Goal: Transaction & Acquisition: Purchase product/service

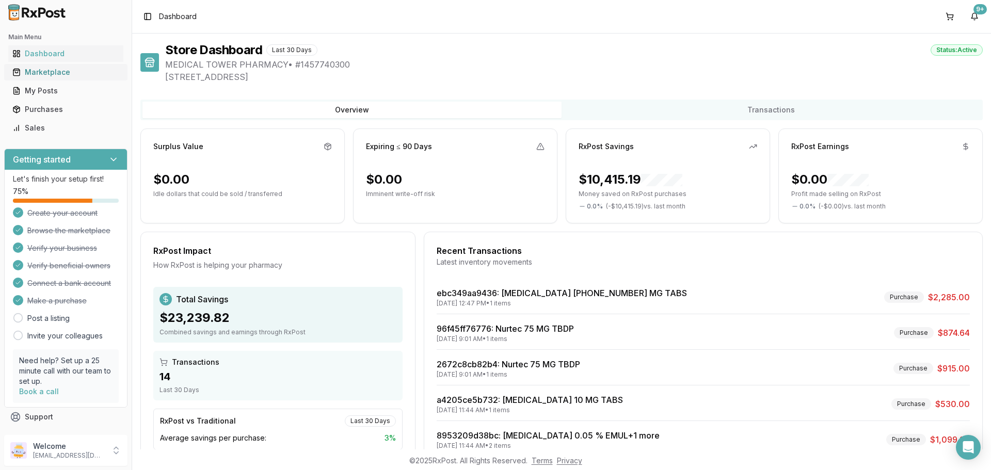
click at [47, 76] on div "Marketplace" at bounding box center [65, 72] width 107 height 10
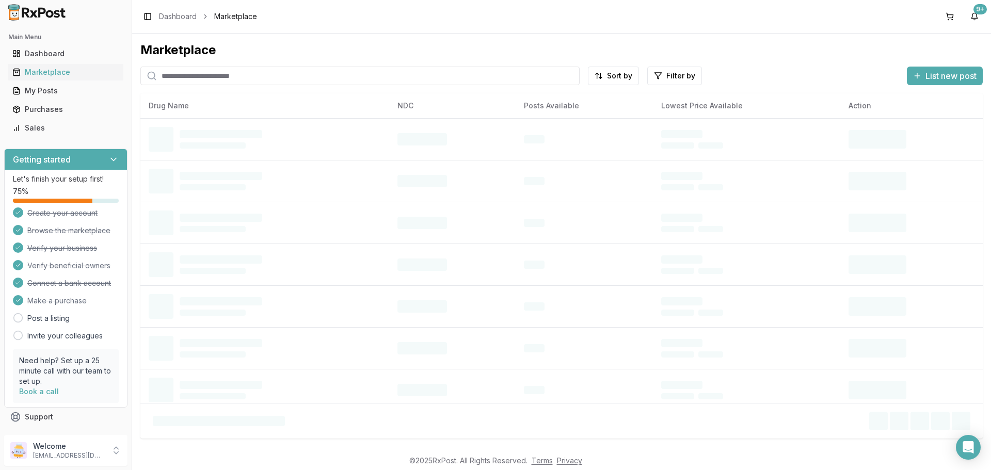
click at [192, 81] on input "search" at bounding box center [359, 76] width 439 height 19
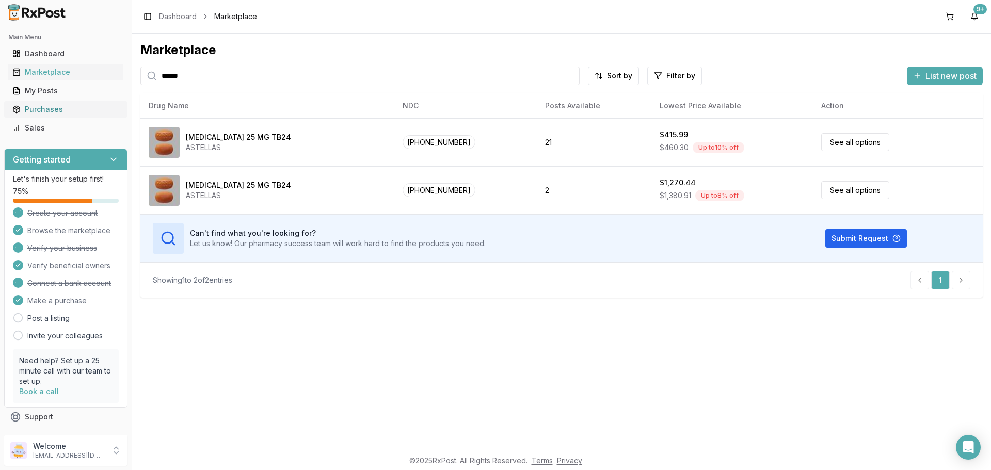
drag, startPoint x: 224, startPoint y: 74, endPoint x: 114, endPoint y: 102, distance: 113.3
click at [114, 102] on div "Main Menu Dashboard Marketplace My Posts Purchases Sales Getting started Let's …" at bounding box center [495, 235] width 991 height 470
click at [189, 70] on input "*******" at bounding box center [359, 76] width 439 height 19
drag, startPoint x: 192, startPoint y: 72, endPoint x: 53, endPoint y: 91, distance: 140.2
click at [77, 87] on div "Main Menu Dashboard Marketplace My Posts Purchases Sales Getting started Let's …" at bounding box center [495, 235] width 991 height 470
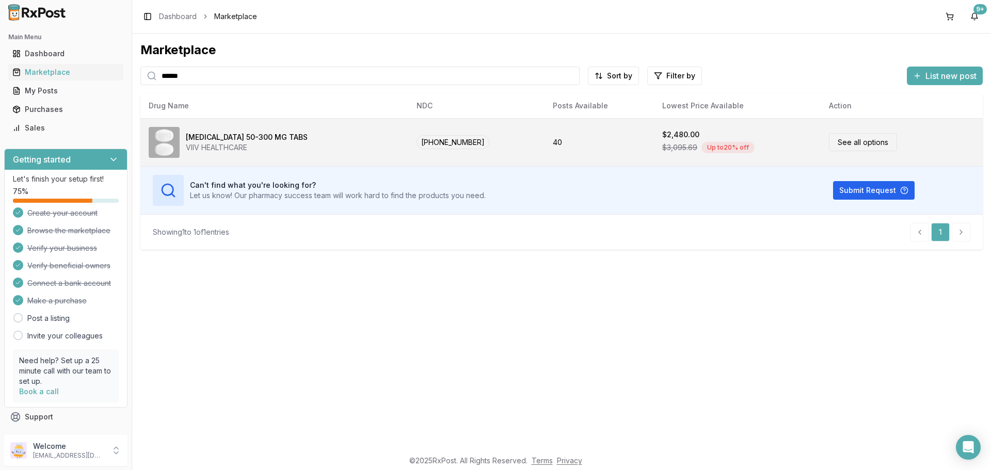
type input "******"
click at [430, 141] on span "[PHONE_NUMBER]" at bounding box center [453, 142] width 73 height 14
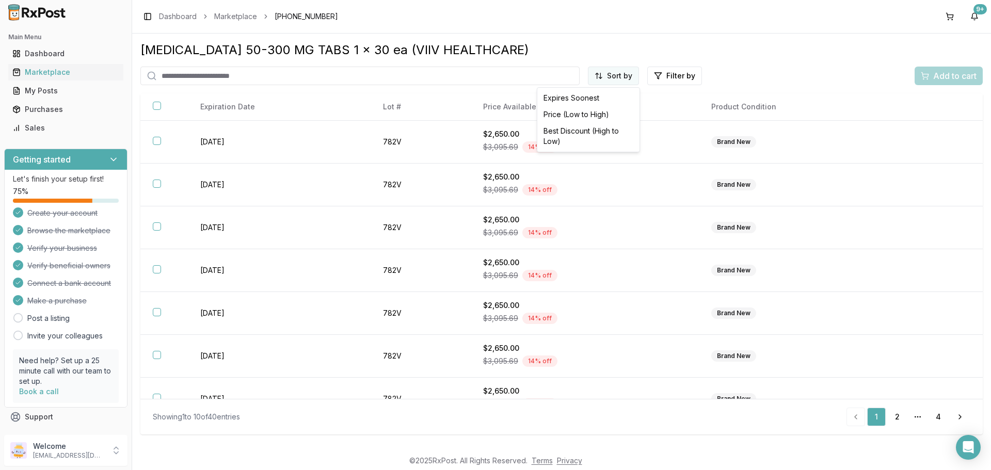
click at [625, 76] on html "Main Menu Dashboard Marketplace My Posts Purchases Sales Getting started Let's …" at bounding box center [495, 235] width 991 height 470
click at [588, 111] on div "Price (Low to High)" at bounding box center [589, 114] width 98 height 17
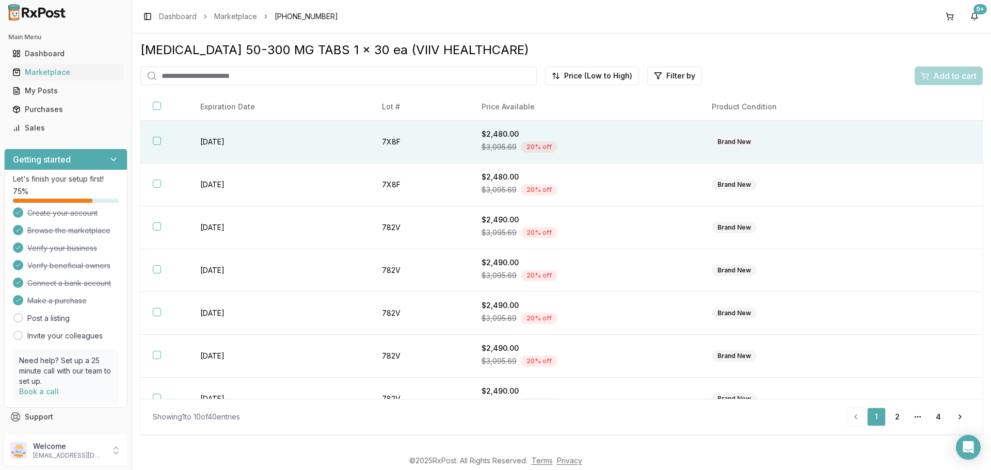
click at [153, 145] on th at bounding box center [164, 142] width 48 height 43
click at [944, 76] on span "Add to cart" at bounding box center [955, 76] width 43 height 12
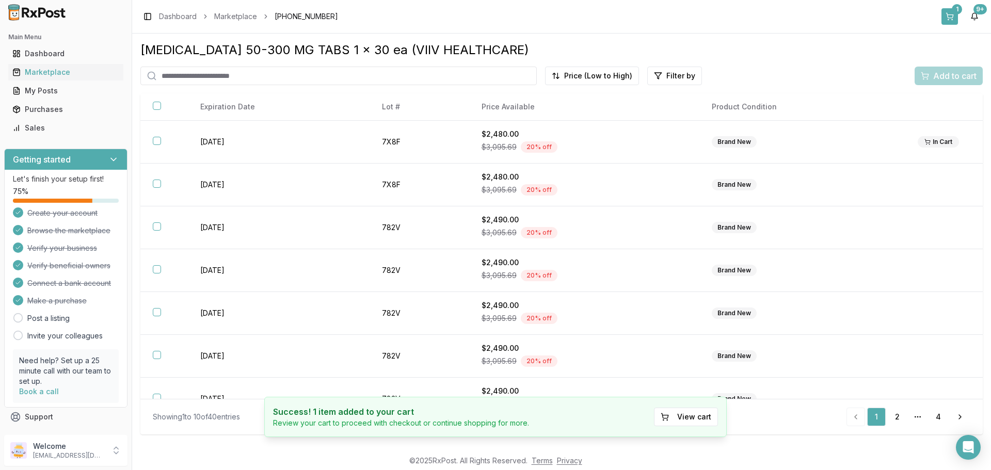
click at [950, 18] on button "1" at bounding box center [950, 16] width 17 height 17
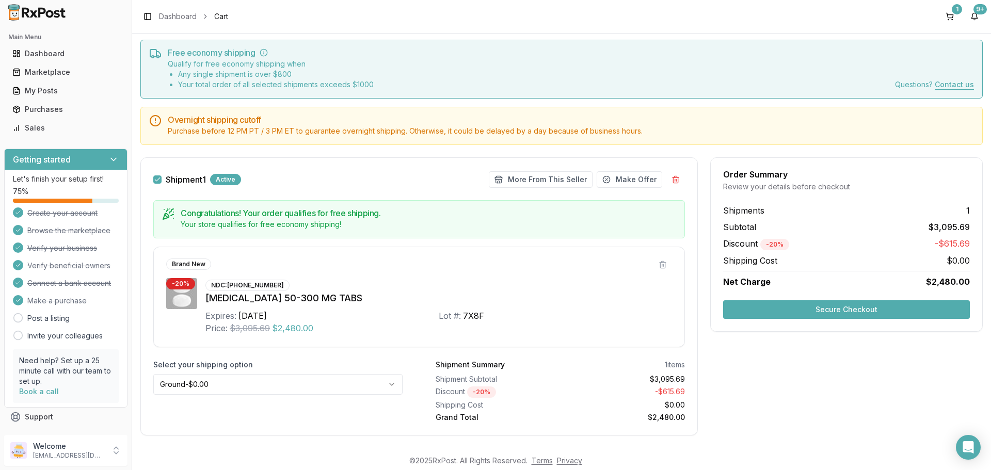
scroll to position [42, 0]
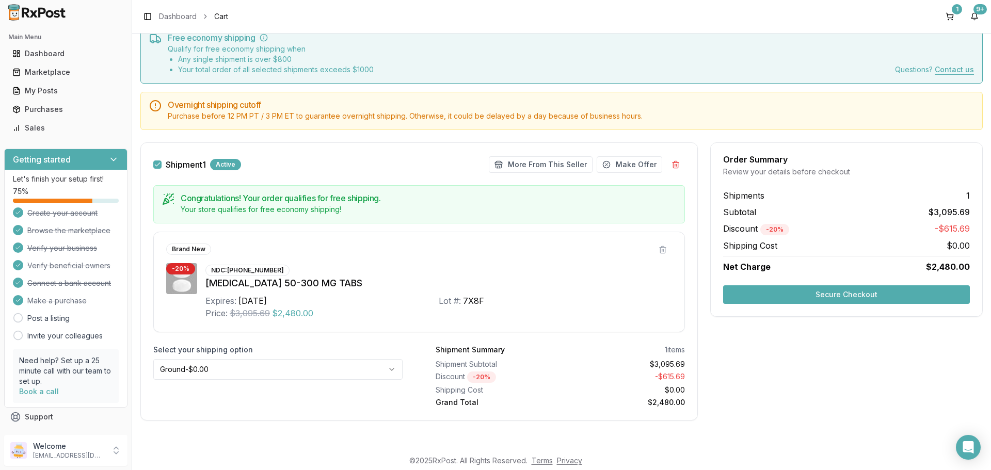
click at [819, 295] on button "Secure Checkout" at bounding box center [846, 295] width 247 height 19
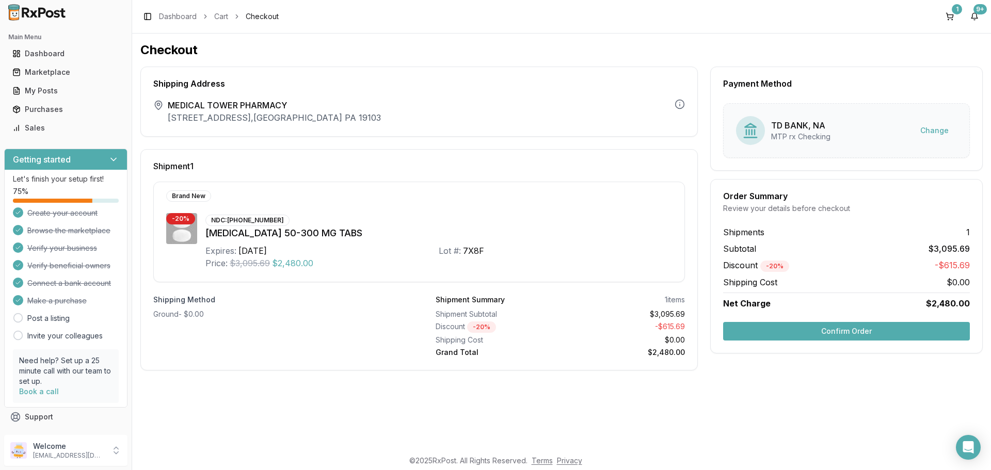
click at [815, 330] on button "Confirm Order" at bounding box center [846, 331] width 247 height 19
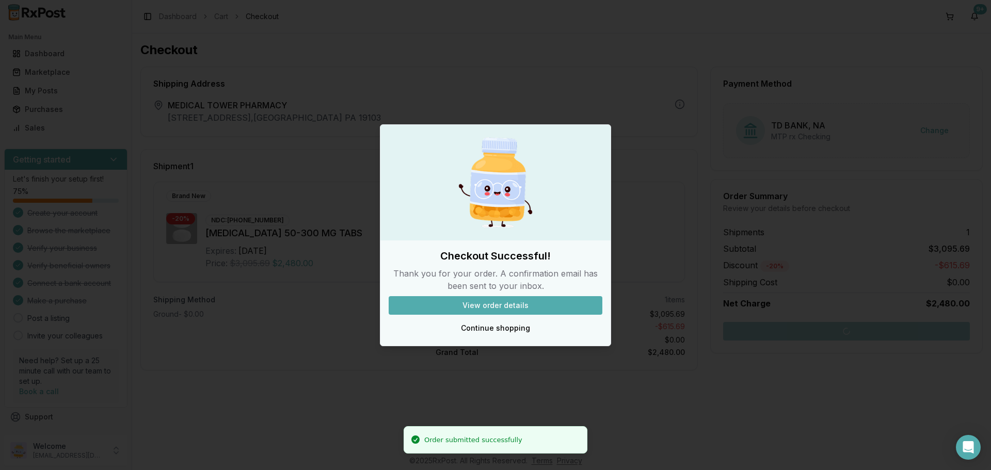
click at [528, 301] on button "View order details" at bounding box center [496, 305] width 214 height 19
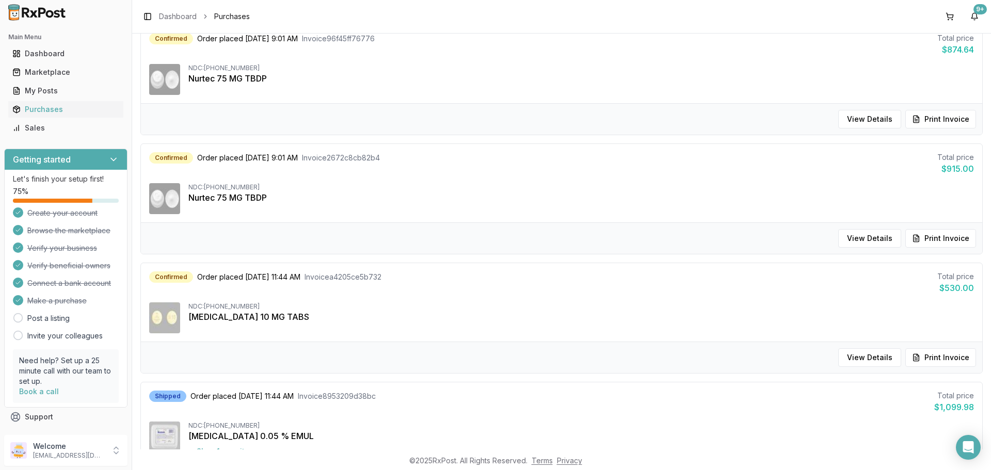
scroll to position [413, 0]
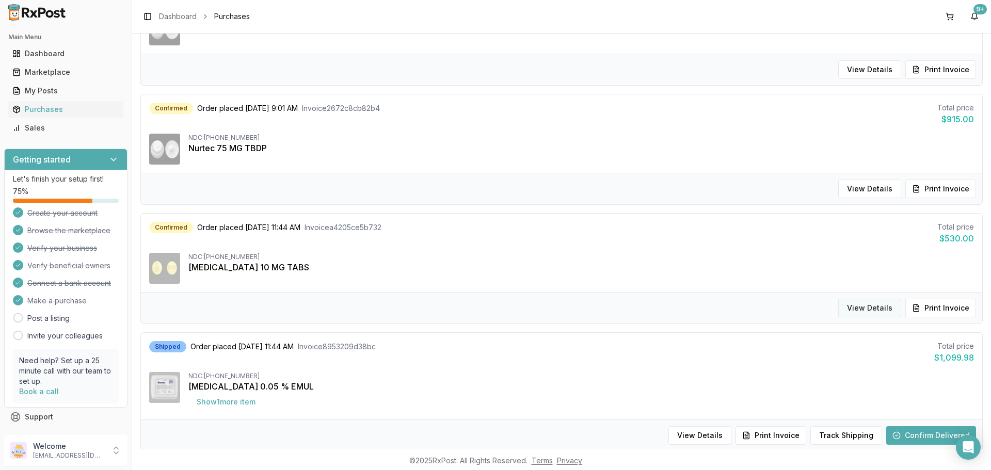
click at [861, 307] on button "View Details" at bounding box center [870, 308] width 63 height 19
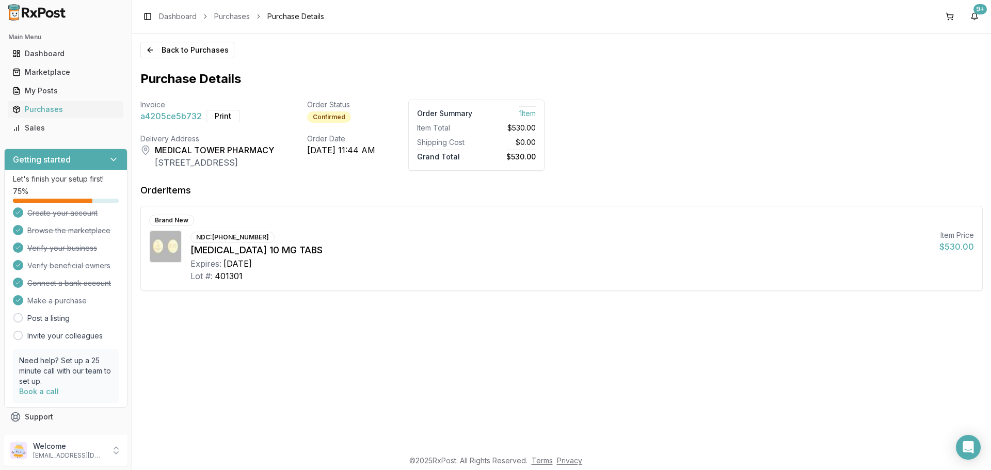
click at [168, 114] on span "a4205ce5b732" at bounding box center [170, 116] width 61 height 12
click at [35, 74] on div "Marketplace" at bounding box center [65, 72] width 107 height 10
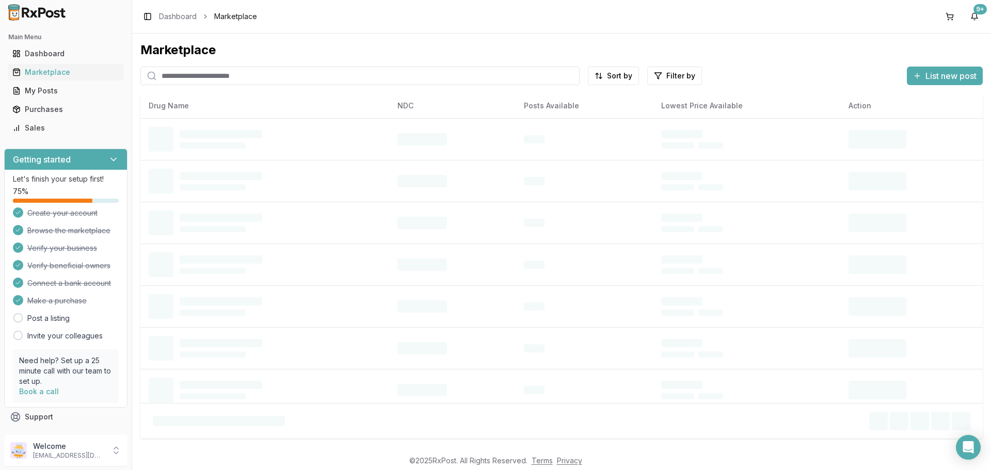
click at [179, 80] on input "search" at bounding box center [359, 76] width 439 height 19
type input "********"
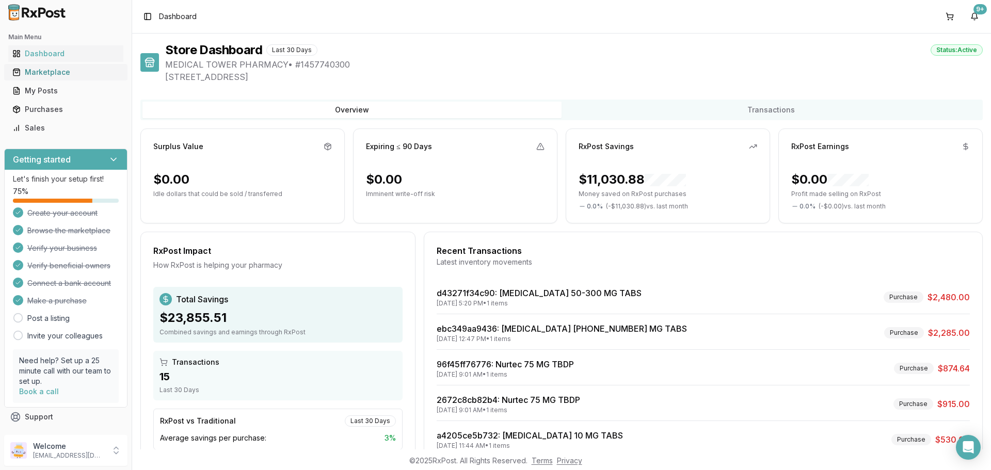
click at [40, 74] on div "Marketplace" at bounding box center [65, 72] width 107 height 10
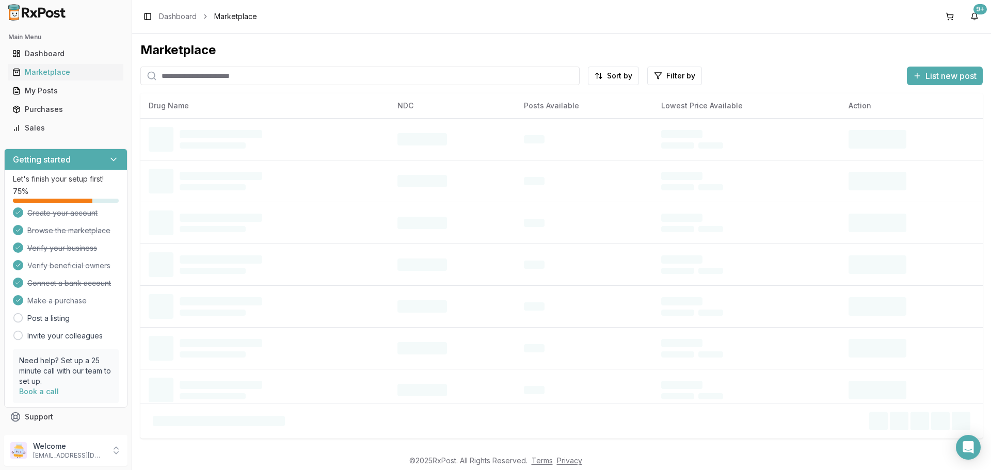
click at [194, 76] on input "search" at bounding box center [359, 76] width 439 height 19
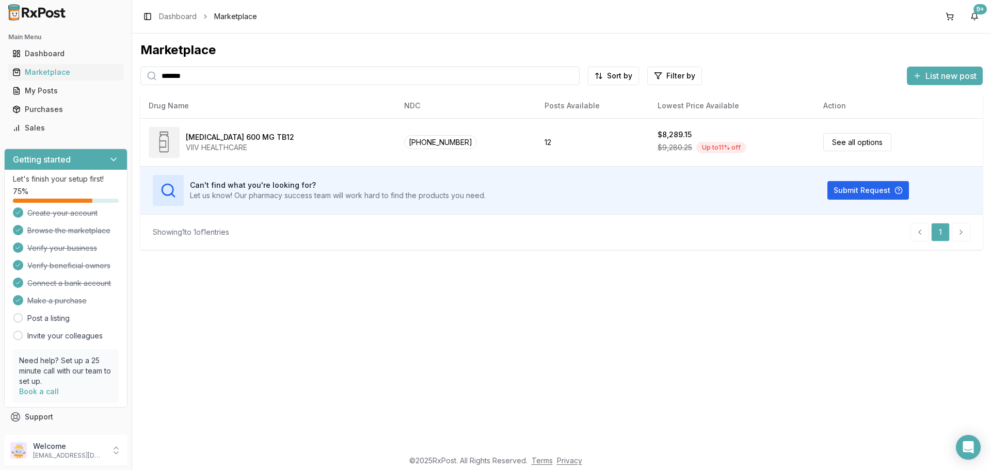
type input "*******"
